Goal: Task Accomplishment & Management: Use online tool/utility

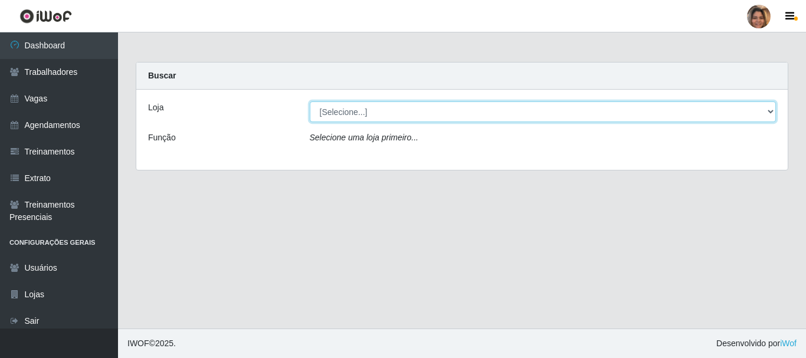
click at [771, 109] on select "[Selecione...] Mar Vermelho - CEASA Mar Vermelho - Centro de Distribuição" at bounding box center [543, 111] width 467 height 21
select select "474"
click at [310, 101] on select "[Selecione...] Mar Vermelho - CEASA Mar Vermelho - Centro de Distribuição" at bounding box center [543, 111] width 467 height 21
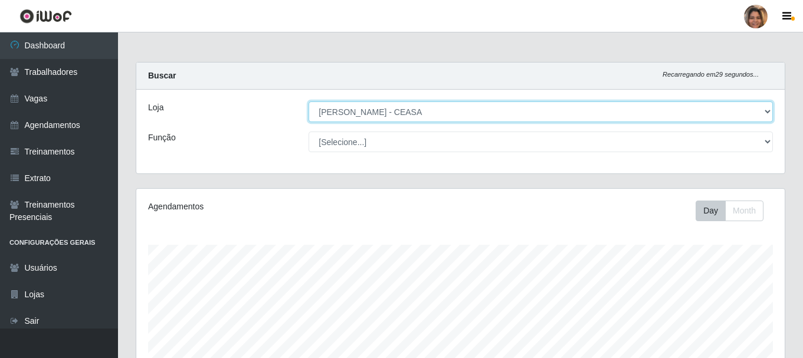
scroll to position [245, 648]
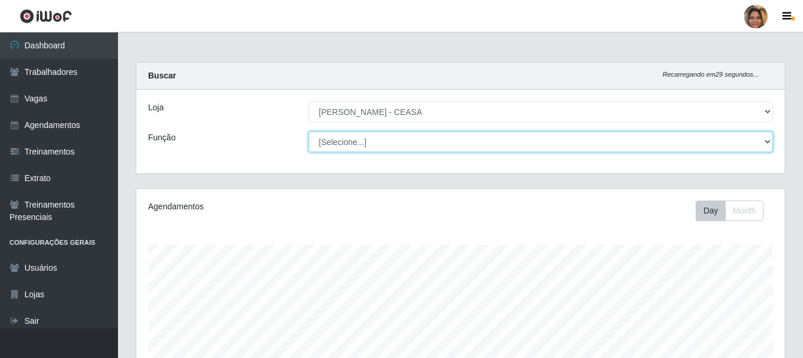
click at [391, 145] on select "[Selecione...] Repositor Repositor + Repositor ++" at bounding box center [541, 142] width 464 height 21
select select "24"
click at [309, 132] on select "[Selecione...] Repositor Repositor + Repositor ++" at bounding box center [541, 142] width 464 height 21
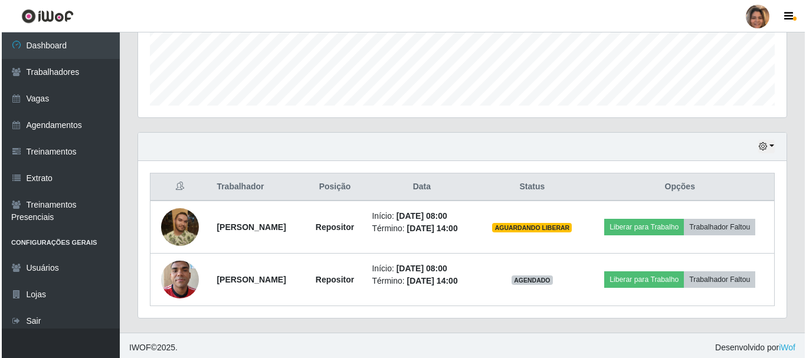
scroll to position [320, 0]
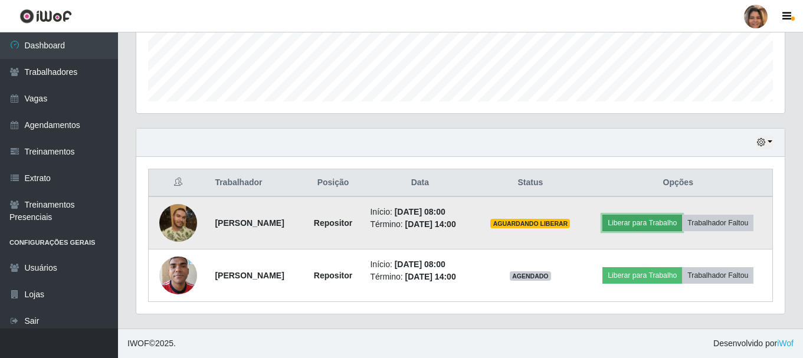
click at [659, 219] on button "Liberar para Trabalho" at bounding box center [642, 223] width 80 height 17
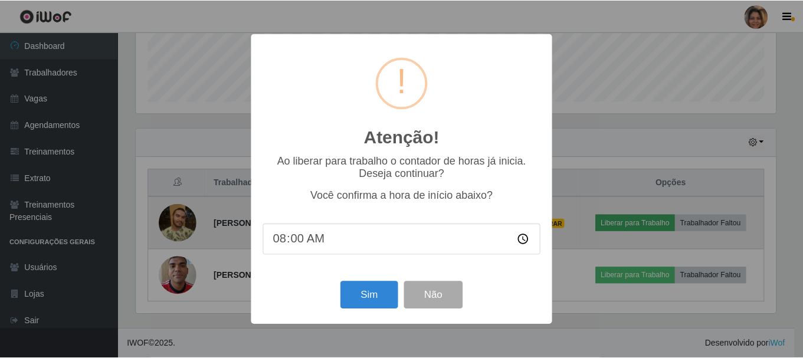
scroll to position [245, 643]
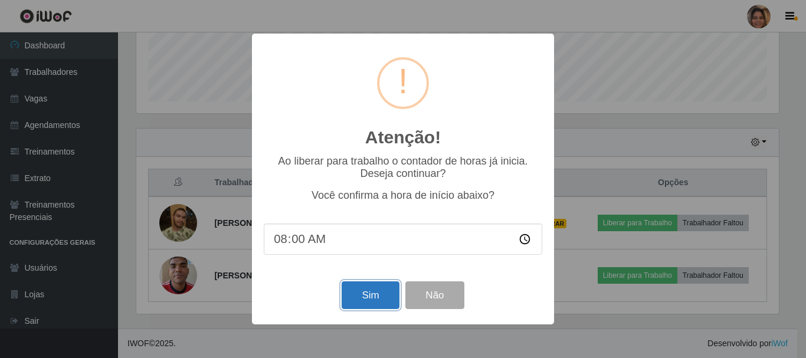
click at [391, 295] on button "Sim" at bounding box center [370, 295] width 57 height 28
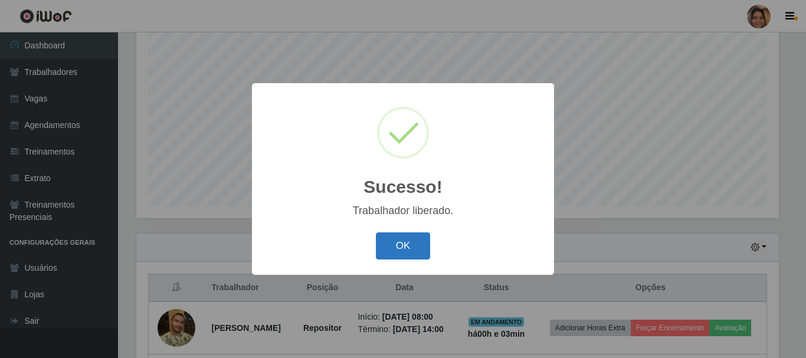
click at [418, 240] on button "OK" at bounding box center [403, 246] width 55 height 28
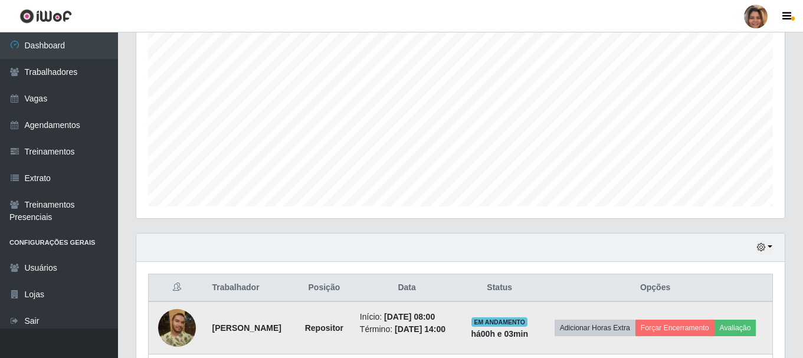
scroll to position [338, 0]
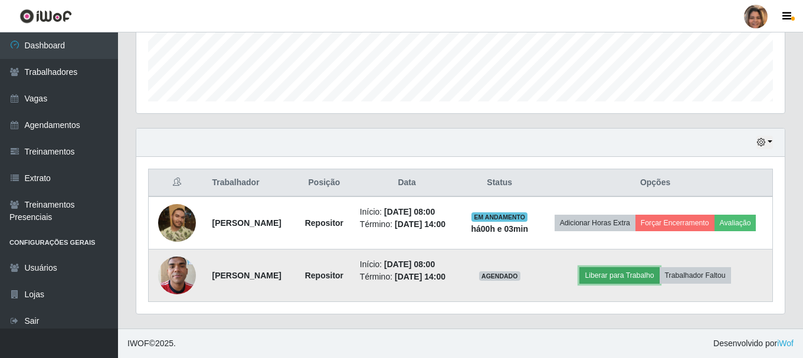
click at [619, 267] on button "Liberar para Trabalho" at bounding box center [619, 275] width 80 height 17
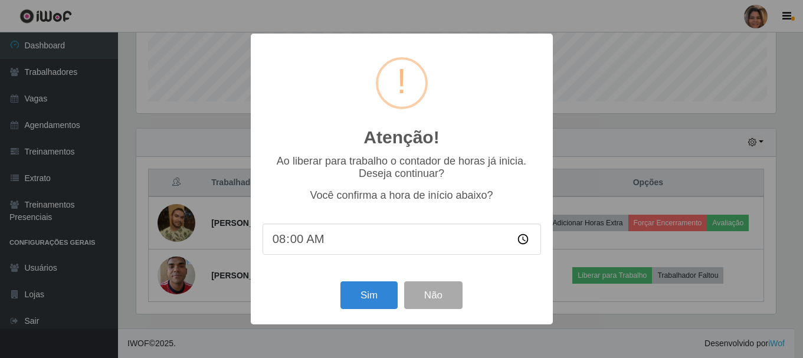
scroll to position [245, 643]
click at [371, 298] on button "Sim" at bounding box center [370, 295] width 57 height 28
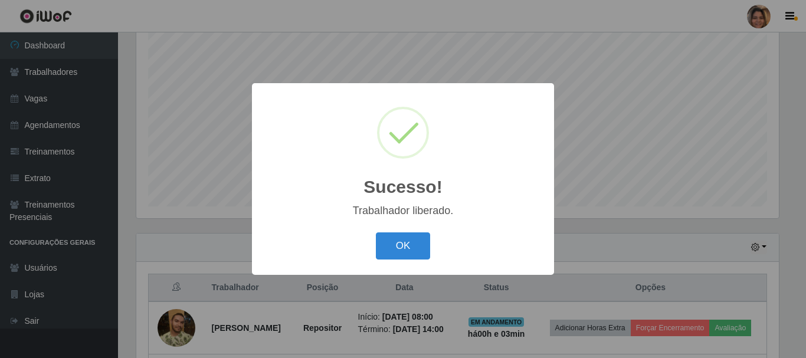
click at [415, 250] on button "OK" at bounding box center [403, 246] width 55 height 28
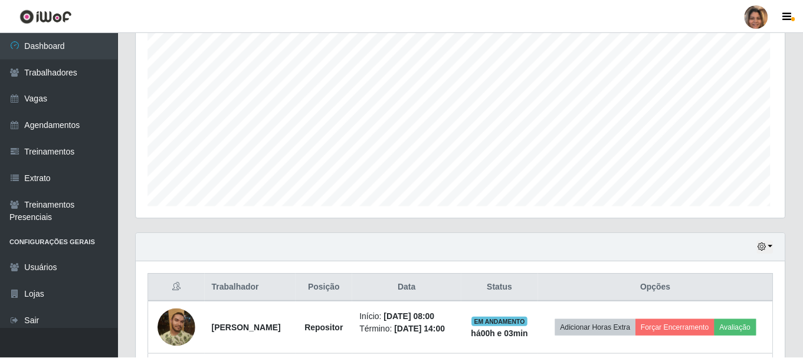
scroll to position [245, 648]
